Goal: Information Seeking & Learning: Learn about a topic

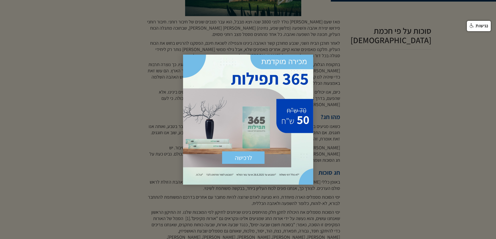
scroll to position [338, 0]
click at [116, 104] on div at bounding box center [248, 119] width 496 height 239
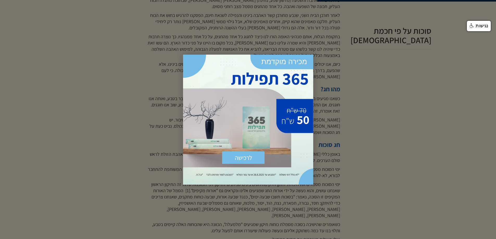
click at [325, 62] on div at bounding box center [248, 119] width 496 height 239
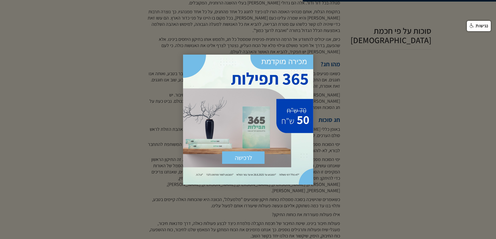
scroll to position [416, 0]
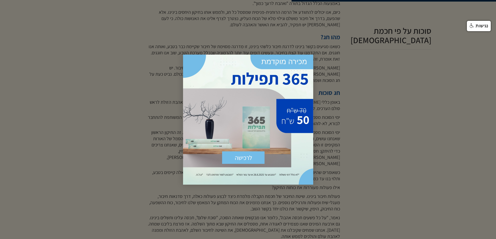
click at [218, 65] on div "לרכישה שלח × [URL][DOMAIN_NAME]" at bounding box center [248, 120] width 130 height 130
click at [247, 158] on input "שלח" at bounding box center [243, 157] width 42 height 12
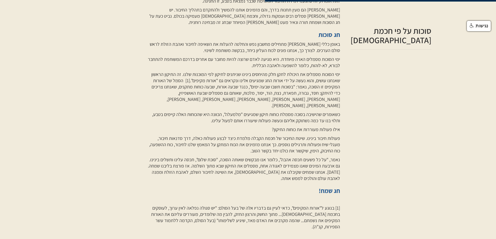
scroll to position [475, 0]
click at [324, 40] on p "באופן כללי [PERSON_NAME] מתחילים מחשבון נפש והחלטה להעלות את השאיפה לחיבור ואהב…" at bounding box center [243, 46] width 194 height 12
click at [162, 40] on p "באופן כללי [PERSON_NAME] מתחילים מחשבון נפש והחלטה להעלות את השאיפה לחיבור ואהב…" at bounding box center [243, 46] width 194 height 12
